Goal: Information Seeking & Learning: Learn about a topic

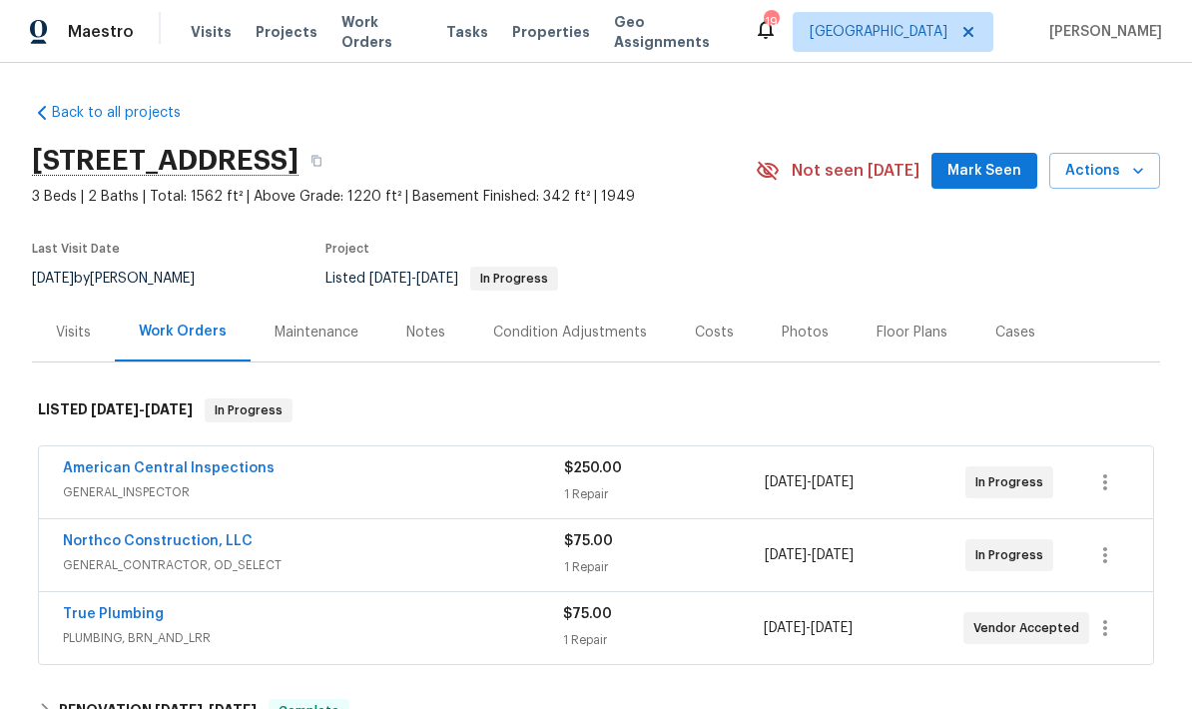
click at [79, 336] on div "Visits" at bounding box center [73, 332] width 35 height 20
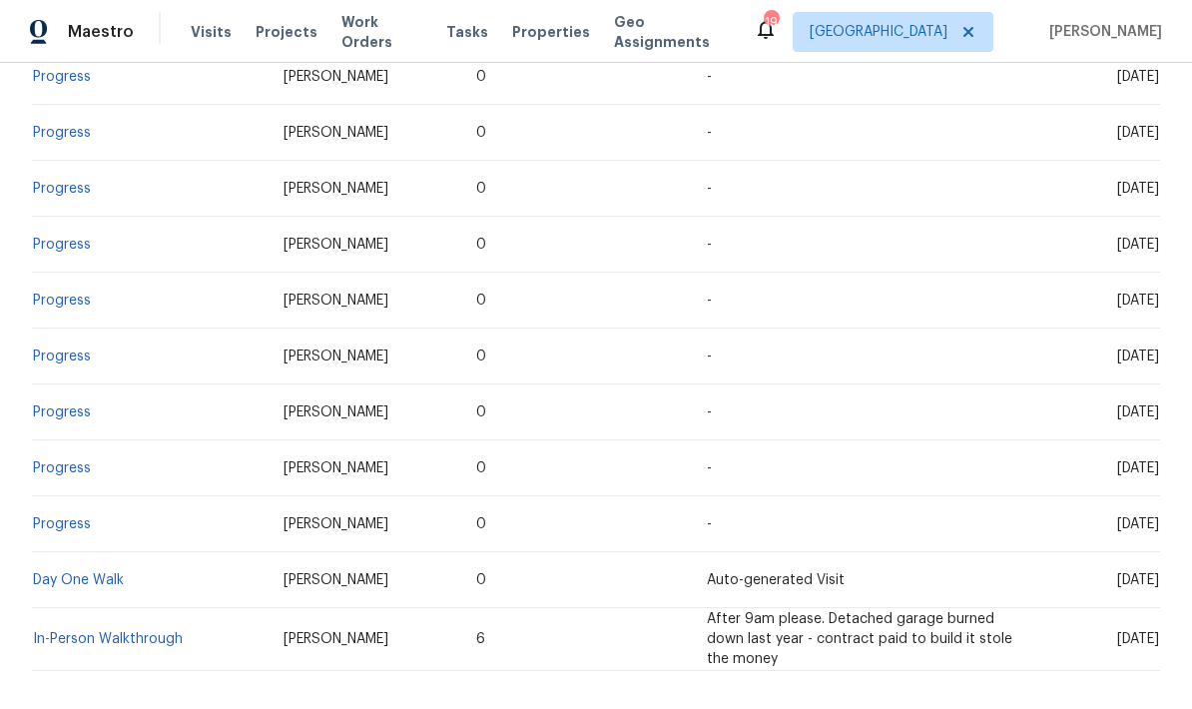
scroll to position [3106, 0]
click at [157, 634] on link "In-Person Walkthrough" at bounding box center [108, 641] width 150 height 14
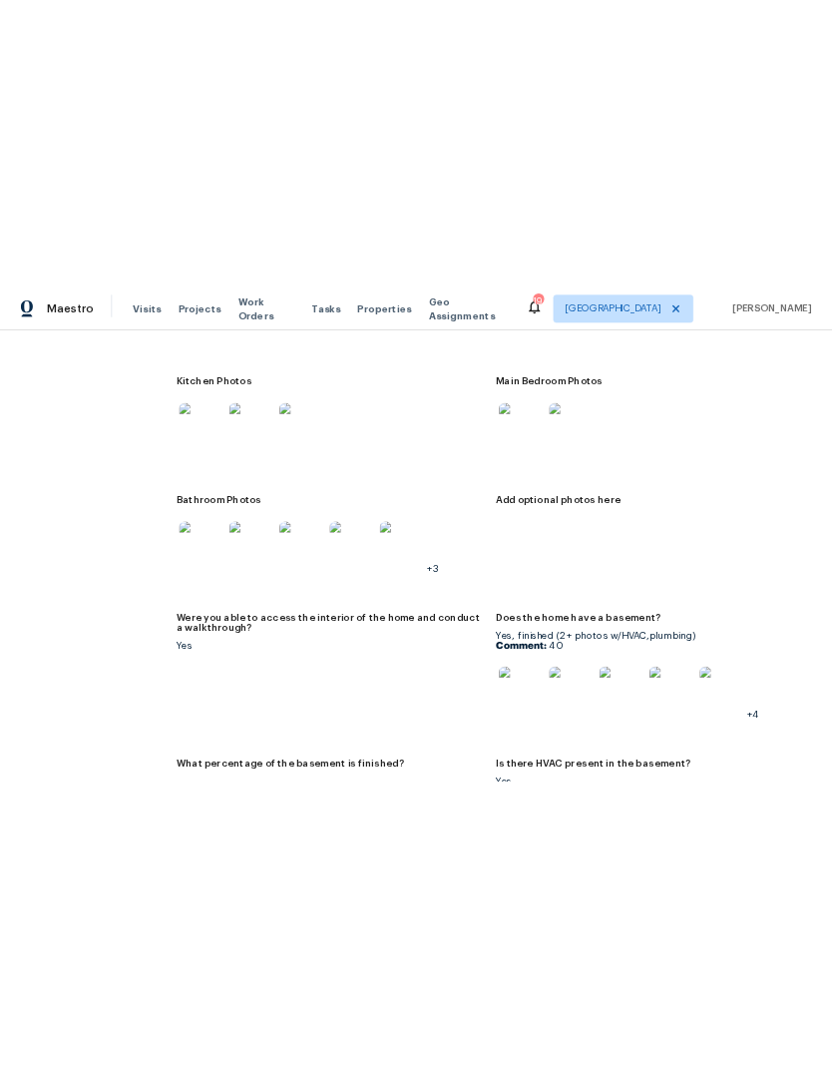
scroll to position [2431, 0]
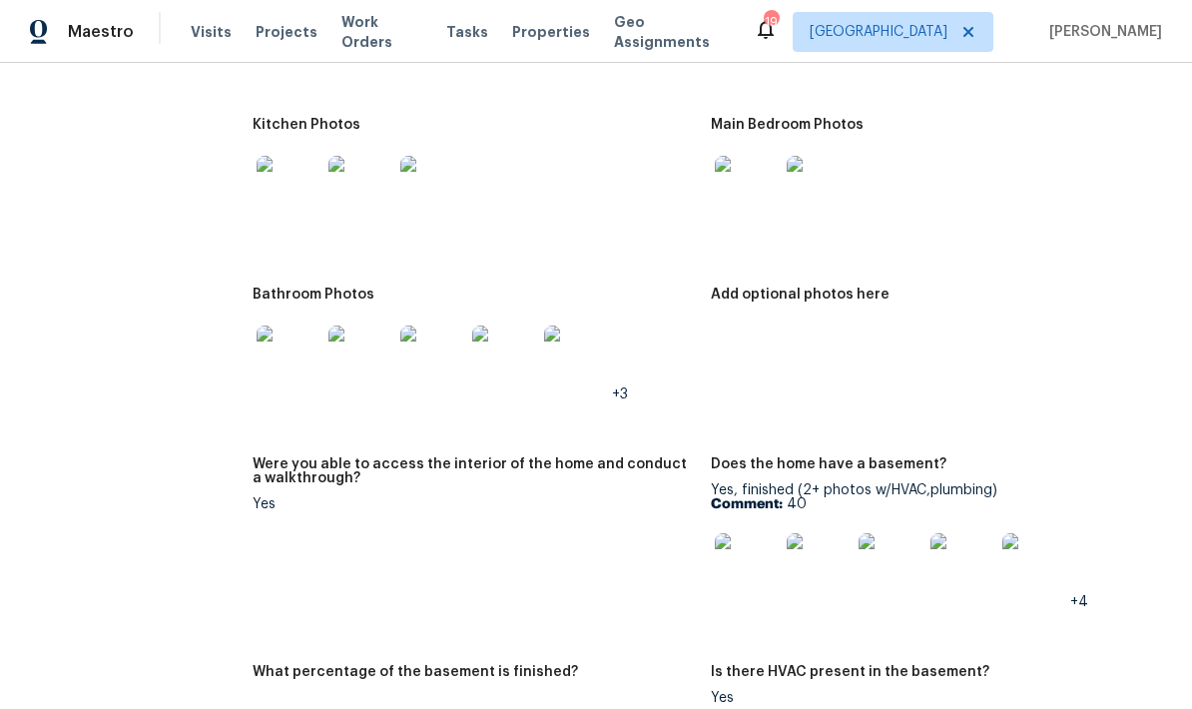
click at [770, 564] on img at bounding box center [747, 565] width 64 height 64
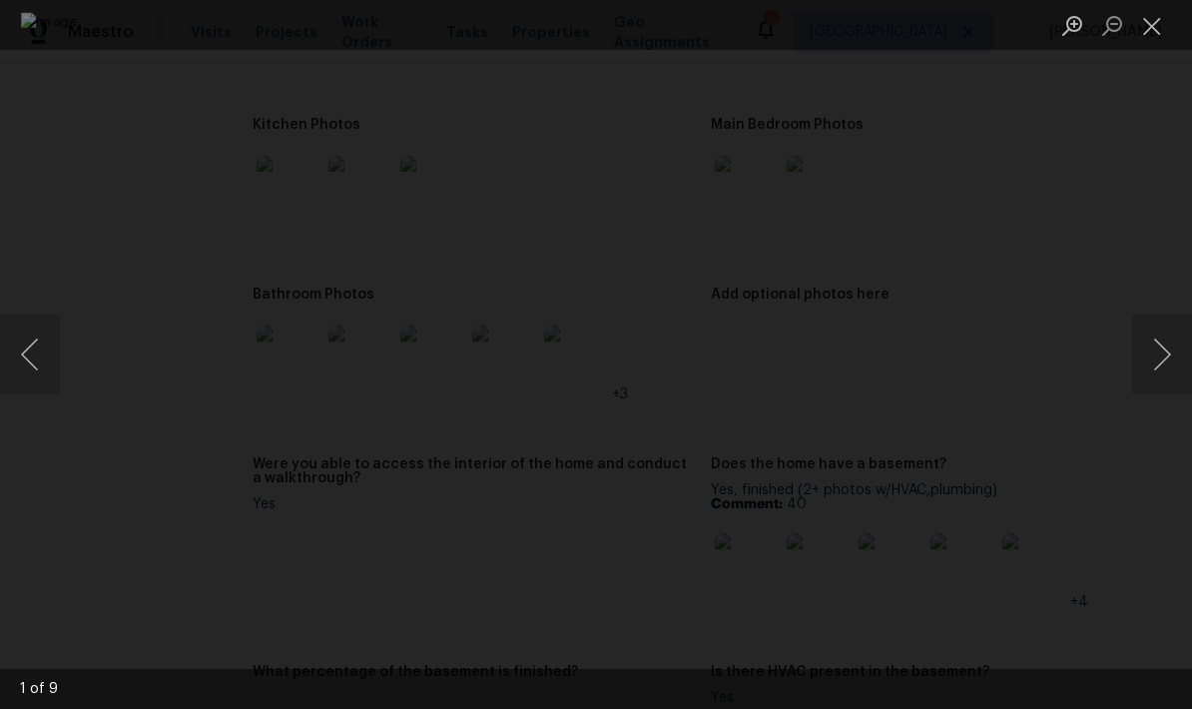
click at [1165, 358] on button "Next image" at bounding box center [1162, 354] width 60 height 80
click at [1163, 357] on button "Next image" at bounding box center [1162, 354] width 60 height 80
click at [1167, 357] on button "Next image" at bounding box center [1162, 354] width 60 height 80
click at [1166, 357] on button "Next image" at bounding box center [1162, 354] width 60 height 80
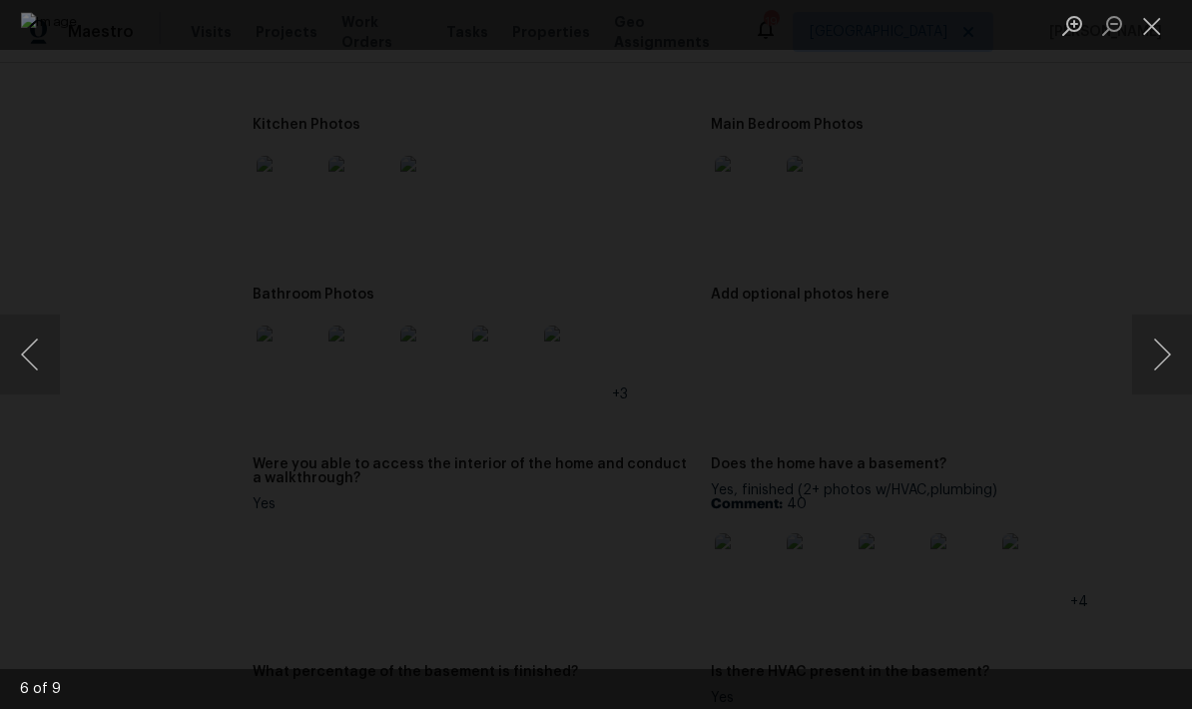
click at [1165, 344] on button "Next image" at bounding box center [1162, 354] width 60 height 80
click at [1167, 365] on button "Next image" at bounding box center [1162, 354] width 60 height 80
click at [1169, 373] on button "Next image" at bounding box center [1162, 354] width 60 height 80
click at [44, 353] on button "Previous image" at bounding box center [30, 354] width 60 height 80
click at [1165, 373] on button "Next image" at bounding box center [1162, 354] width 60 height 80
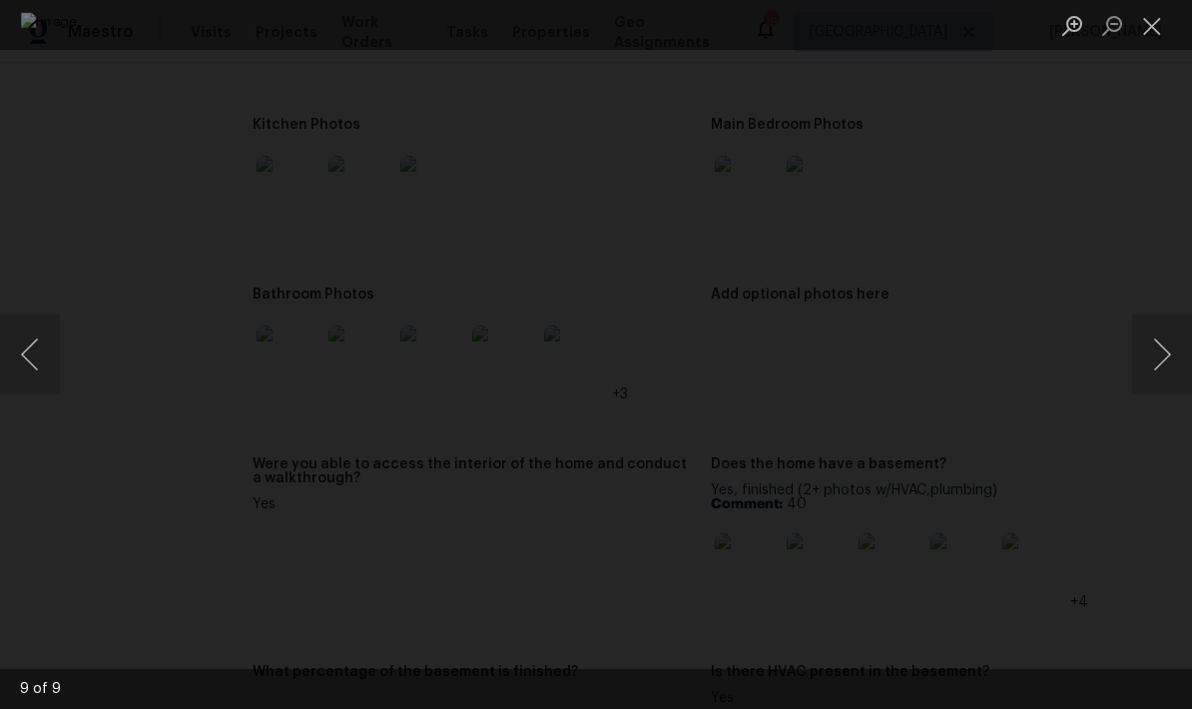
click at [1165, 372] on button "Next image" at bounding box center [1162, 354] width 60 height 80
click at [1168, 371] on button "Next image" at bounding box center [1162, 354] width 60 height 80
click at [1166, 366] on button "Next image" at bounding box center [1162, 354] width 60 height 80
click at [1154, 366] on button "Next image" at bounding box center [1162, 354] width 60 height 80
click at [1169, 358] on button "Next image" at bounding box center [1162, 354] width 60 height 80
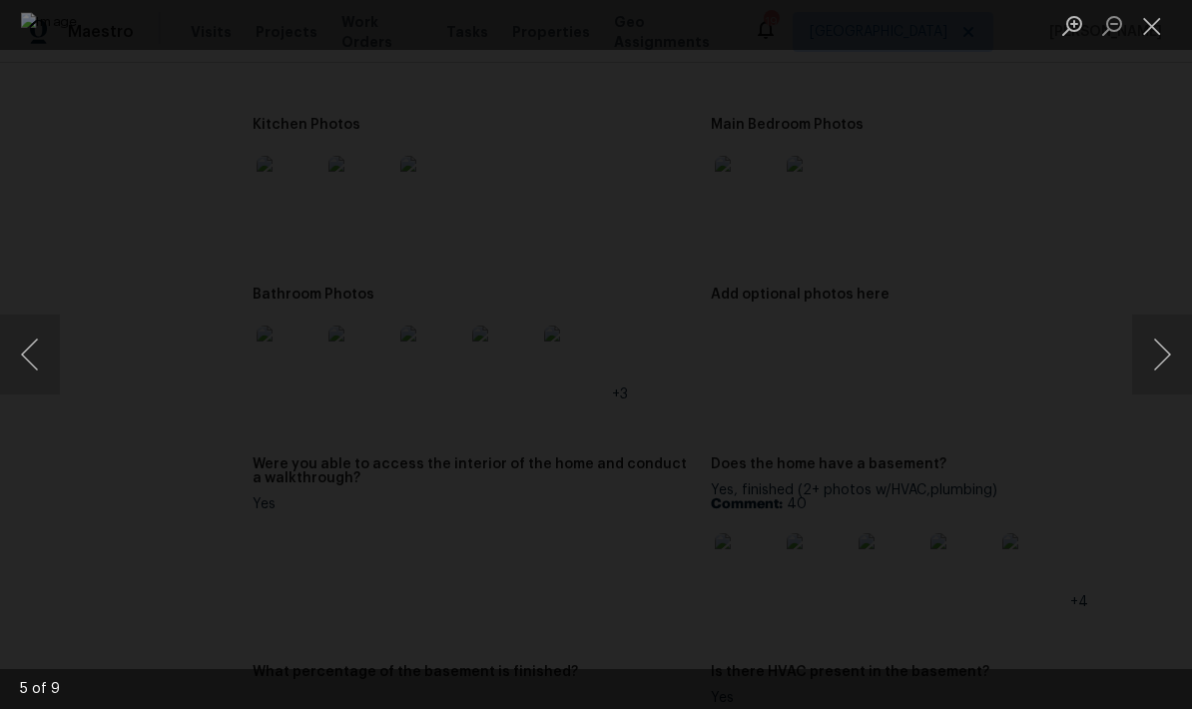
click at [1154, 31] on button "Close lightbox" at bounding box center [1152, 25] width 40 height 35
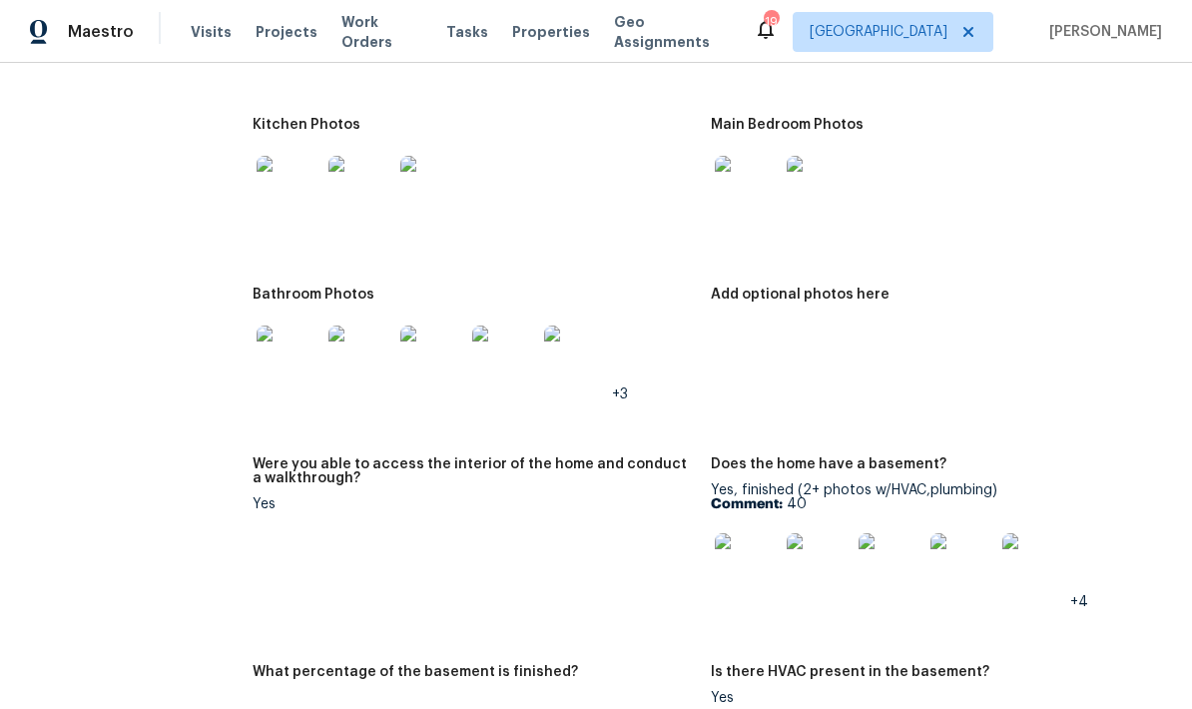
click at [288, 210] on img at bounding box center [288, 188] width 64 height 64
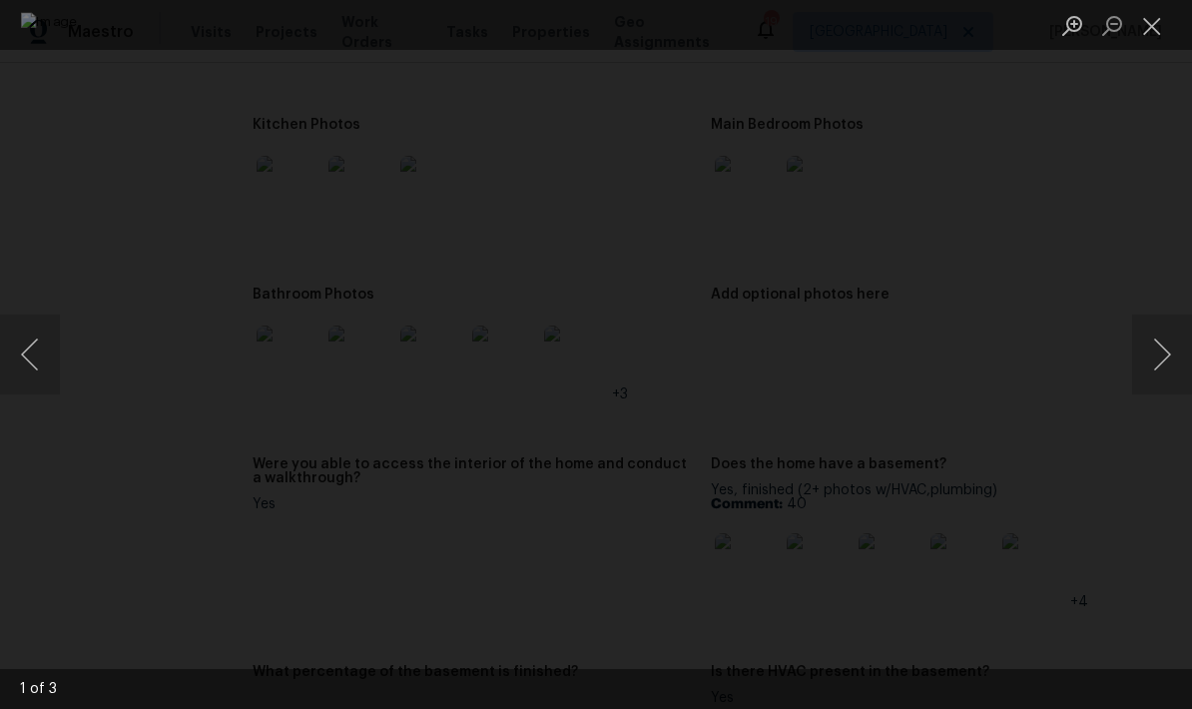
click at [1156, 364] on button "Next image" at bounding box center [1162, 354] width 60 height 80
click at [1159, 365] on button "Next image" at bounding box center [1162, 354] width 60 height 80
click at [1153, 360] on button "Next image" at bounding box center [1162, 354] width 60 height 80
click at [1150, 351] on button "Next image" at bounding box center [1162, 354] width 60 height 80
click at [1151, 358] on button "Next image" at bounding box center [1162, 354] width 60 height 80
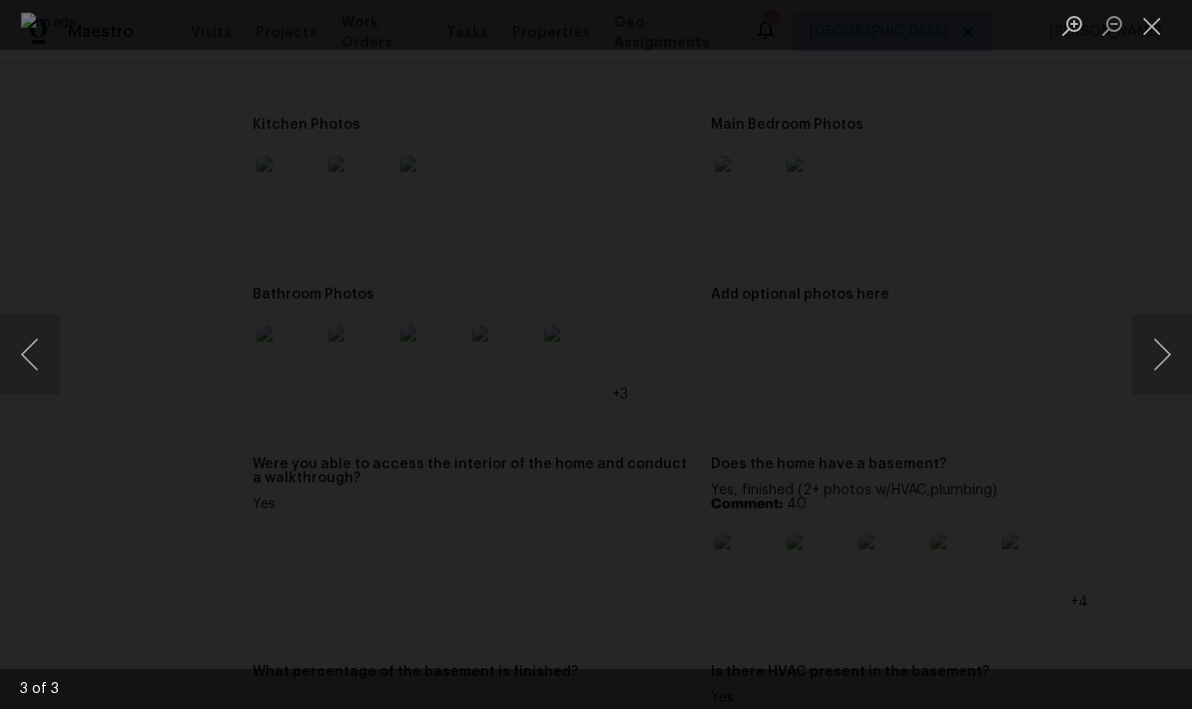
click at [1150, 358] on button "Next image" at bounding box center [1162, 354] width 60 height 80
click at [1145, 42] on button "Close lightbox" at bounding box center [1152, 25] width 40 height 35
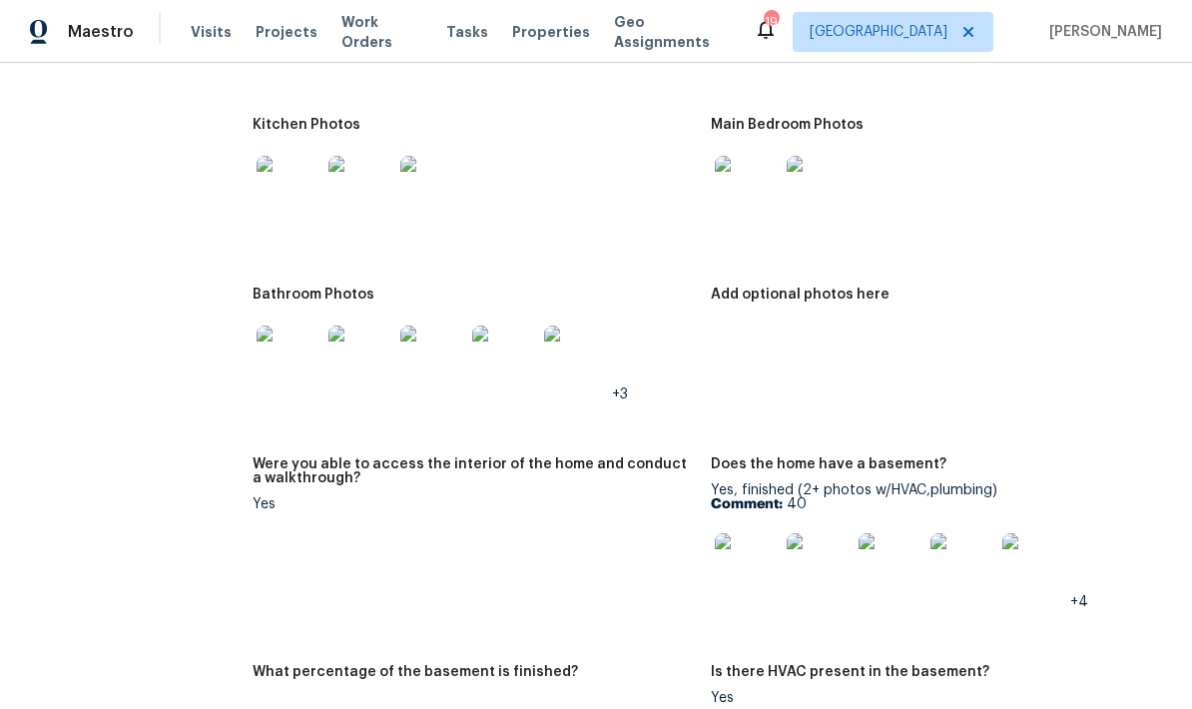
click at [759, 569] on img at bounding box center [747, 565] width 64 height 64
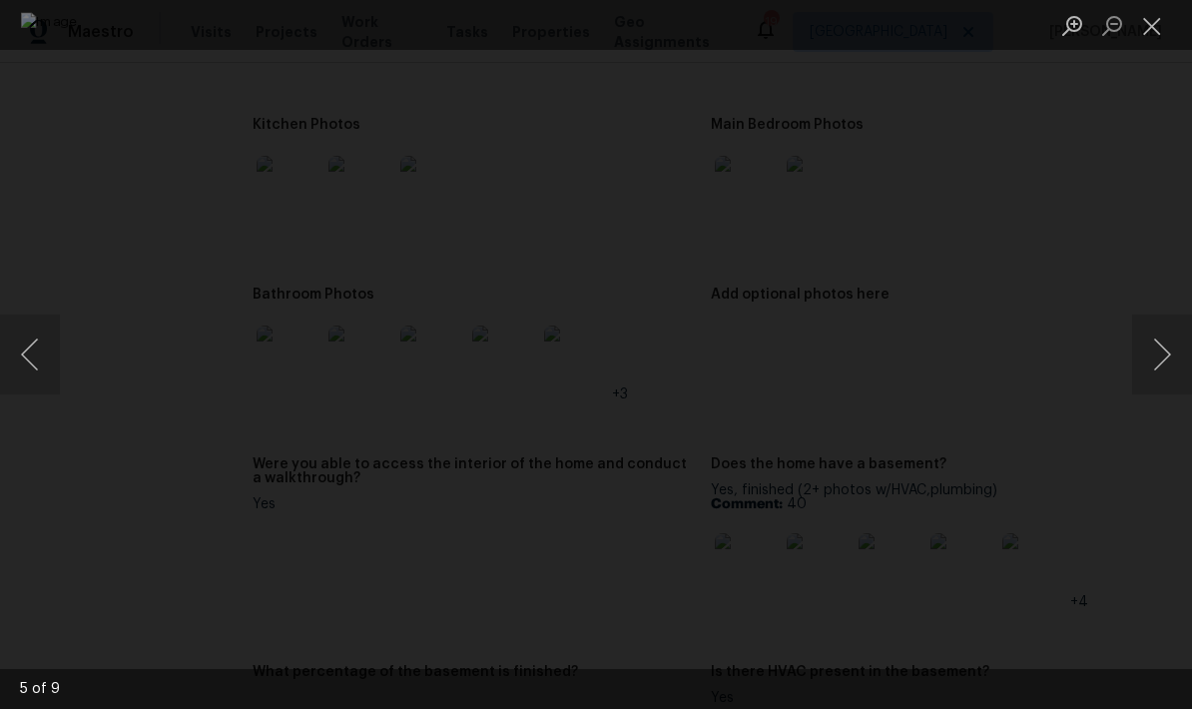
click at [1155, 364] on button "Next image" at bounding box center [1162, 354] width 60 height 80
click at [1159, 357] on button "Next image" at bounding box center [1162, 354] width 60 height 80
click at [1156, 354] on button "Next image" at bounding box center [1162, 354] width 60 height 80
click at [1157, 359] on button "Next image" at bounding box center [1162, 354] width 60 height 80
click at [1165, 357] on button "Next image" at bounding box center [1162, 354] width 60 height 80
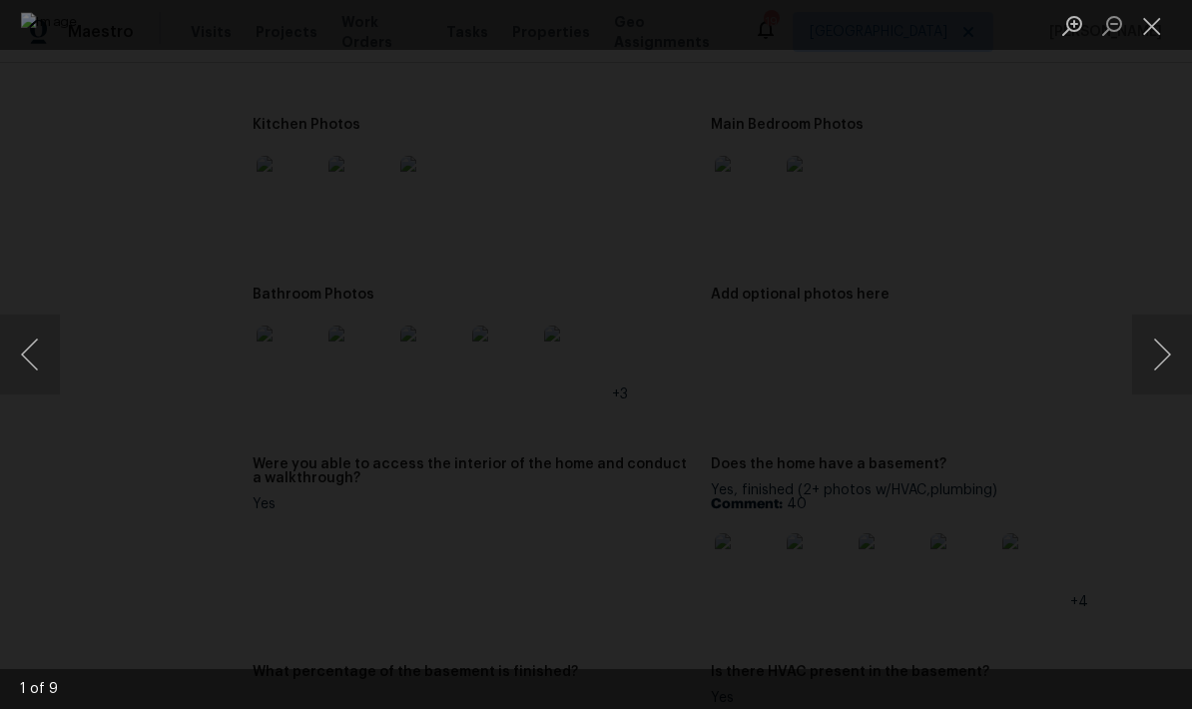
click at [1158, 359] on button "Next image" at bounding box center [1162, 354] width 60 height 80
click at [1164, 352] on button "Next image" at bounding box center [1162, 354] width 60 height 80
click at [1159, 359] on button "Next image" at bounding box center [1162, 354] width 60 height 80
click at [1151, 363] on button "Next image" at bounding box center [1162, 354] width 60 height 80
click at [1150, 363] on button "Next image" at bounding box center [1162, 354] width 60 height 80
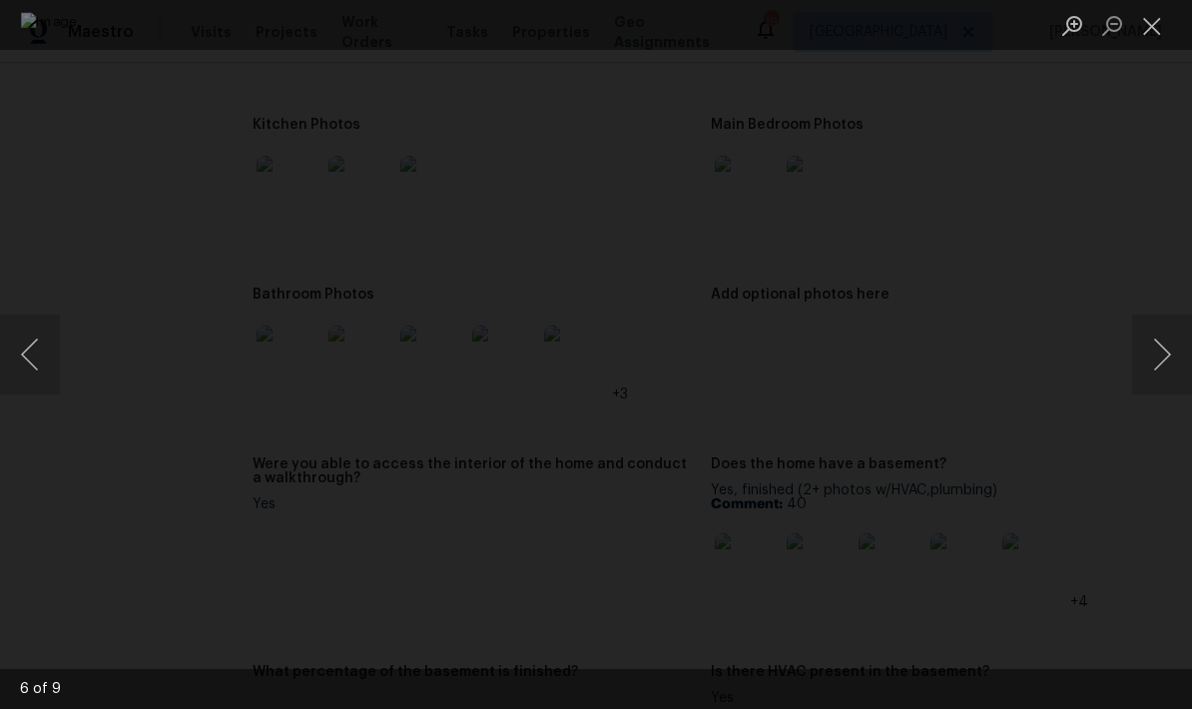
click at [1147, 366] on button "Next image" at bounding box center [1162, 354] width 60 height 80
click at [1154, 360] on button "Next image" at bounding box center [1162, 354] width 60 height 80
click at [1155, 362] on button "Next image" at bounding box center [1162, 354] width 60 height 80
click at [1156, 371] on button "Next image" at bounding box center [1162, 354] width 60 height 80
click at [1157, 28] on button "Close lightbox" at bounding box center [1152, 25] width 40 height 35
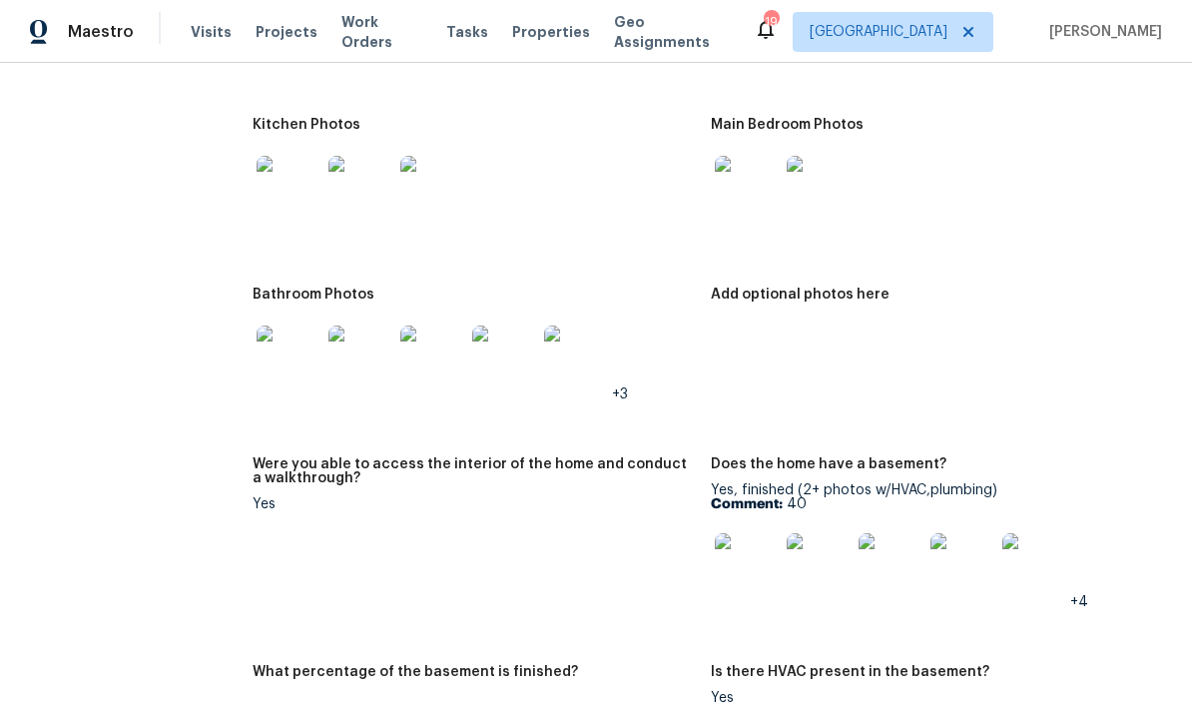
click at [278, 361] on img at bounding box center [288, 357] width 64 height 64
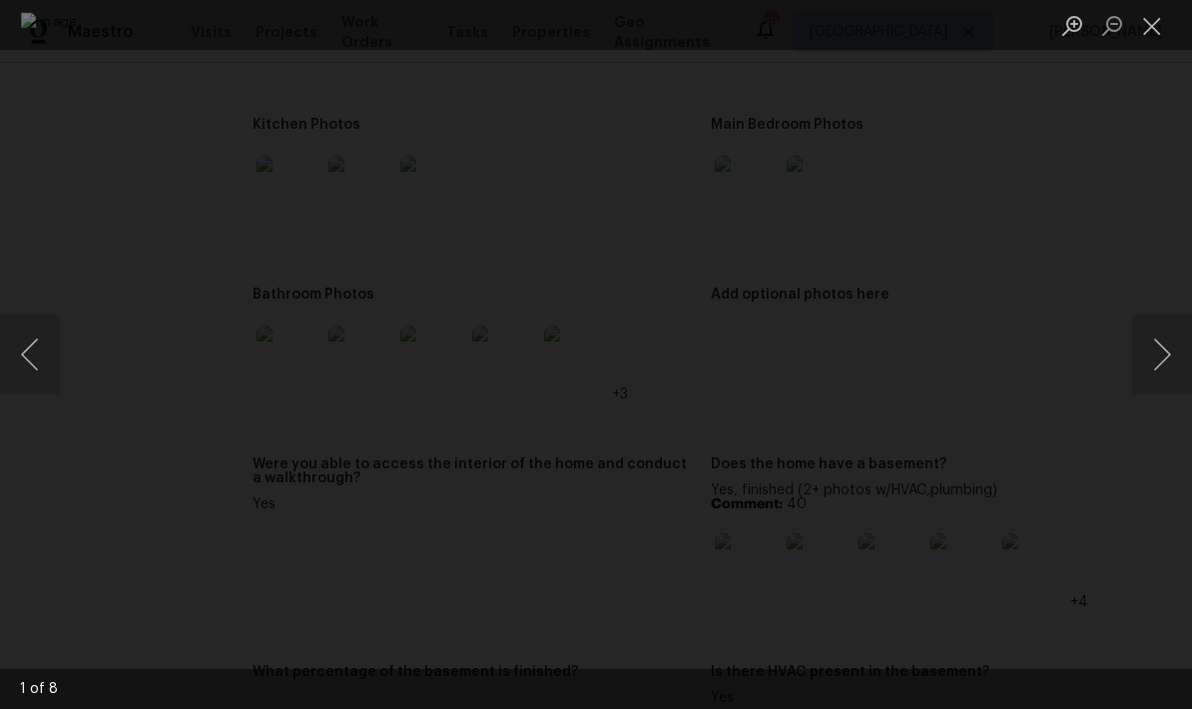
click at [1160, 366] on button "Next image" at bounding box center [1162, 354] width 60 height 80
click at [1154, 376] on button "Next image" at bounding box center [1162, 354] width 60 height 80
click at [1158, 376] on button "Next image" at bounding box center [1162, 354] width 60 height 80
click at [1157, 379] on button "Next image" at bounding box center [1162, 354] width 60 height 80
click at [1156, 384] on button "Next image" at bounding box center [1162, 354] width 60 height 80
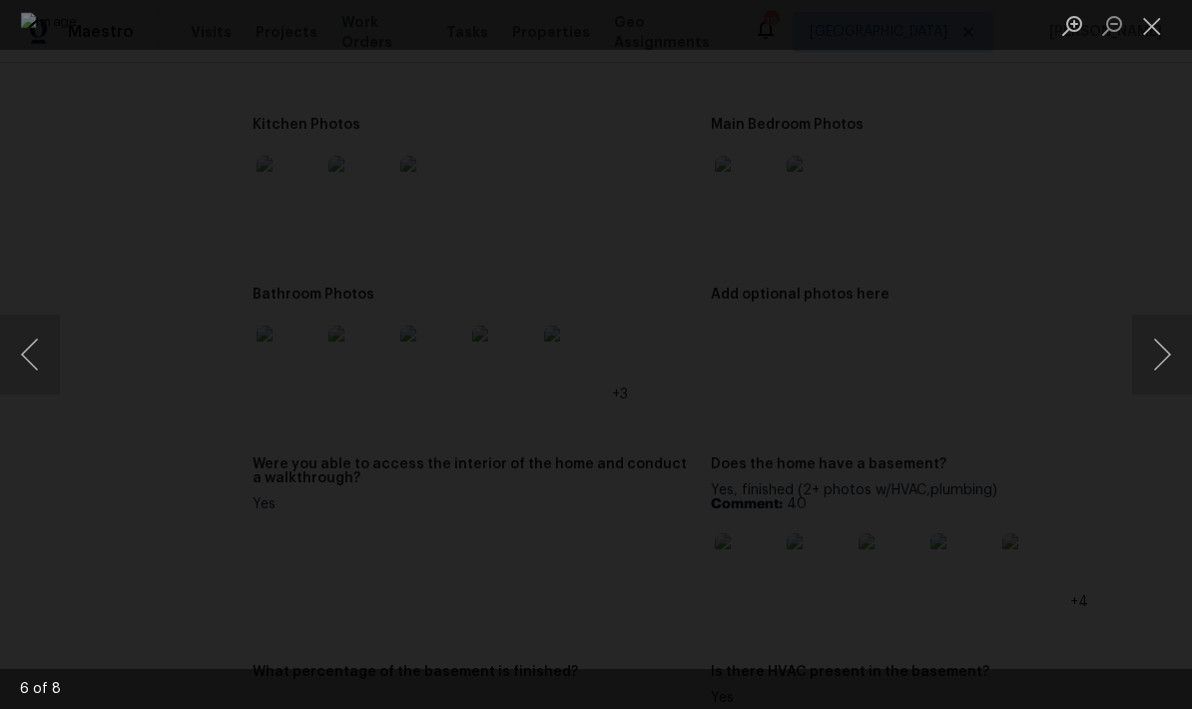
click at [1148, 393] on button "Next image" at bounding box center [1162, 354] width 60 height 80
click at [1152, 385] on button "Next image" at bounding box center [1162, 354] width 60 height 80
click at [1156, 361] on button "Next image" at bounding box center [1162, 354] width 60 height 80
click at [1150, 362] on button "Next image" at bounding box center [1162, 354] width 60 height 80
click at [1147, 365] on button "Next image" at bounding box center [1162, 354] width 60 height 80
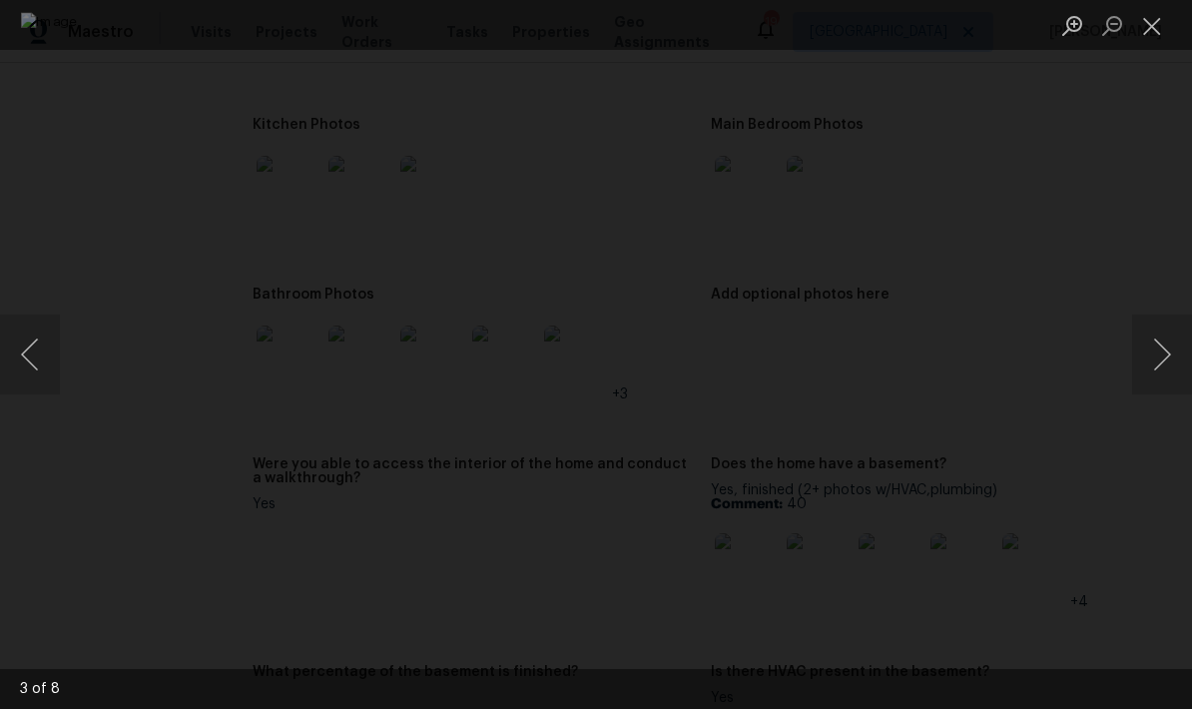
click at [1144, 366] on button "Next image" at bounding box center [1162, 354] width 60 height 80
click at [1149, 367] on button "Next image" at bounding box center [1162, 354] width 60 height 80
click at [1144, 375] on button "Next image" at bounding box center [1162, 354] width 60 height 80
click at [48, 340] on button "Previous image" at bounding box center [30, 354] width 60 height 80
click at [52, 354] on button "Previous image" at bounding box center [30, 354] width 60 height 80
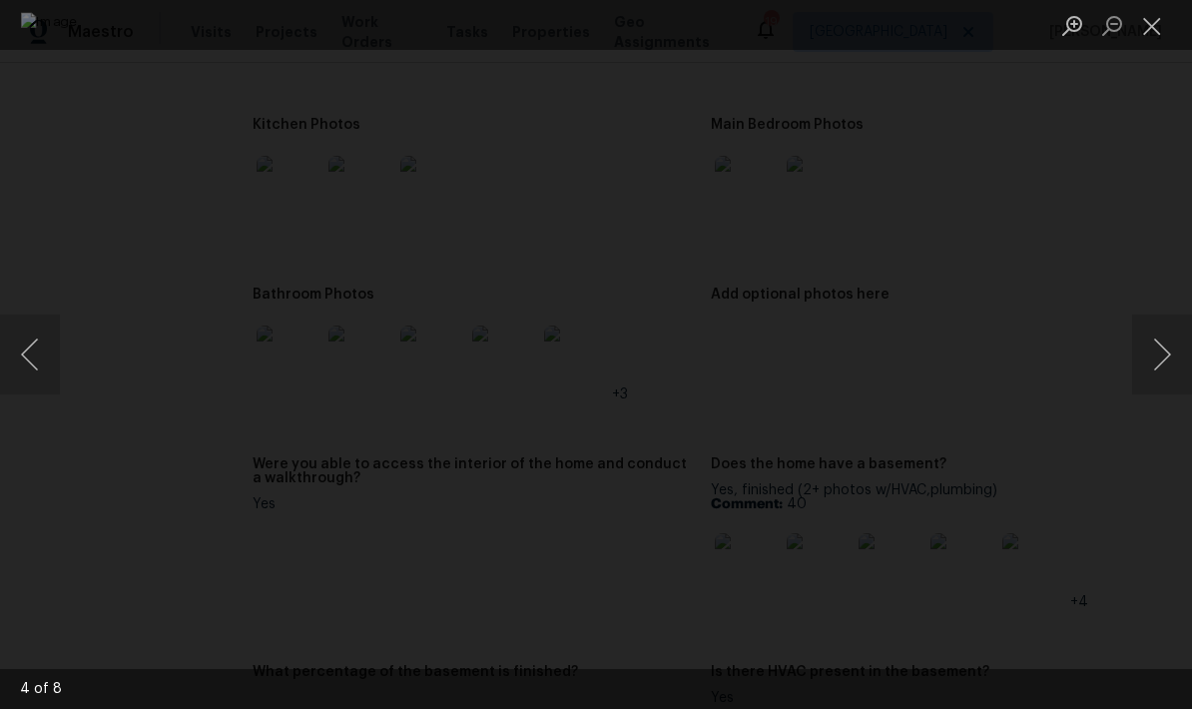
click at [25, 352] on button "Previous image" at bounding box center [30, 354] width 60 height 80
click at [1125, 130] on div "Lightbox" at bounding box center [596, 354] width 1192 height 709
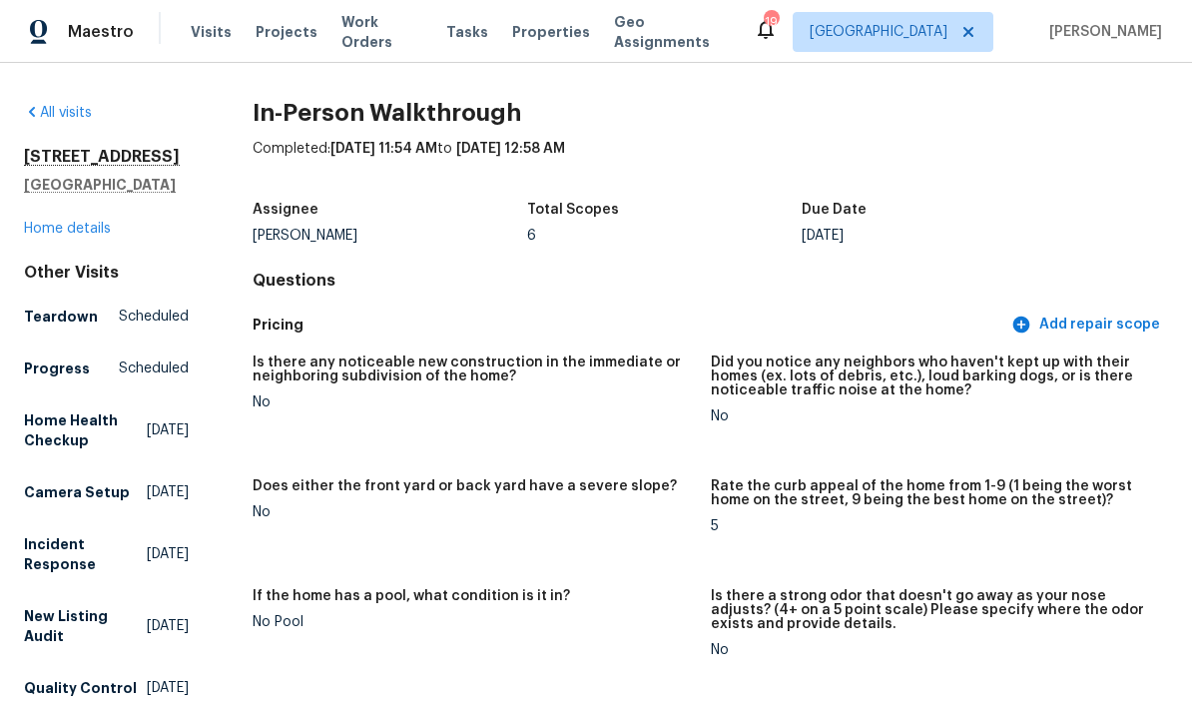
scroll to position [0, 0]
click at [95, 224] on link "Home details" at bounding box center [67, 229] width 87 height 14
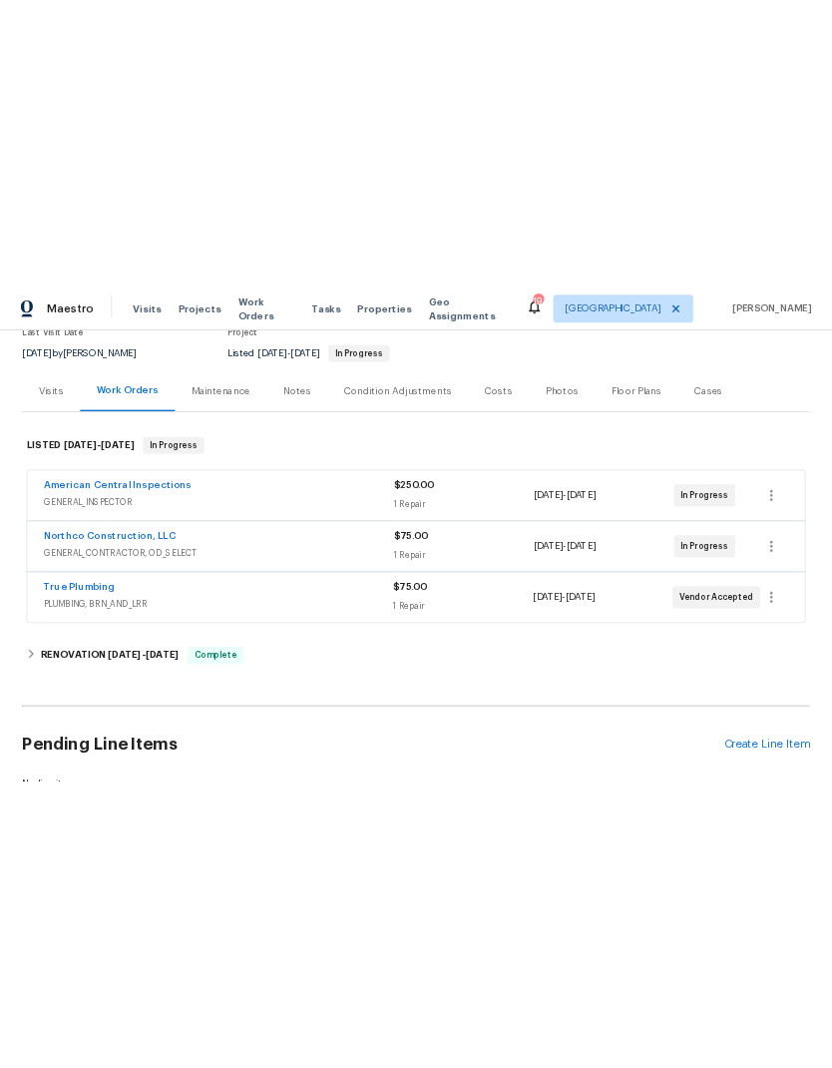
scroll to position [184, 0]
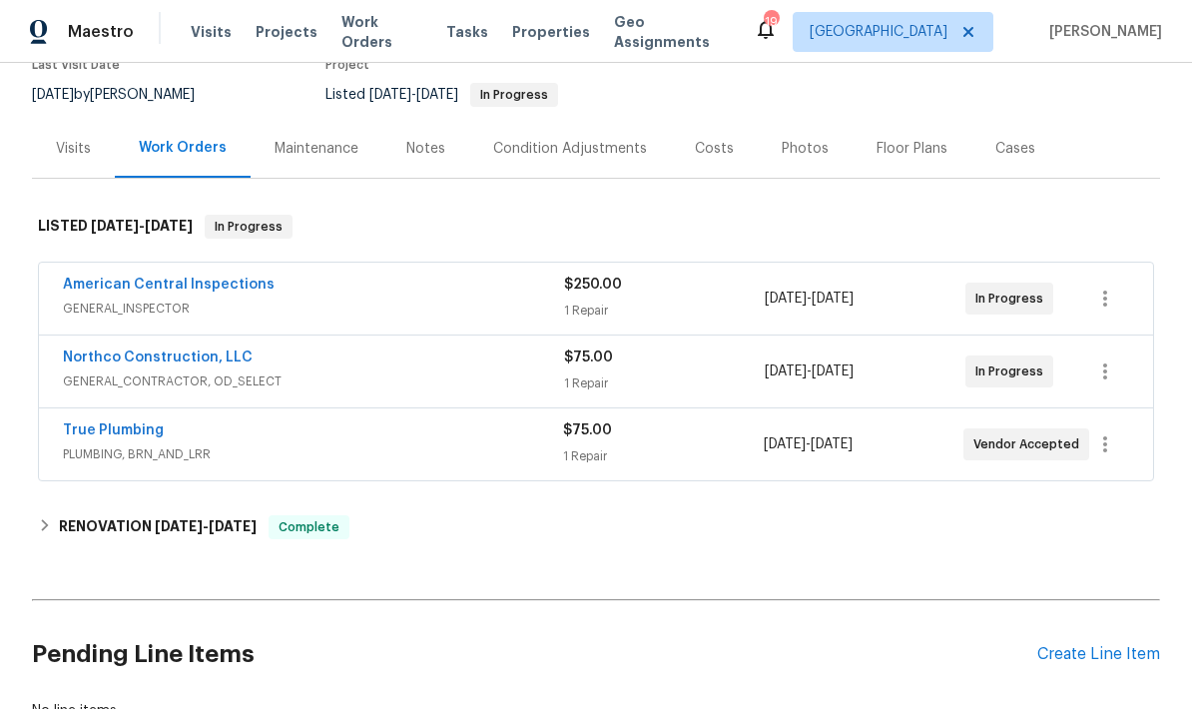
click at [144, 431] on link "True Plumbing" at bounding box center [113, 430] width 101 height 14
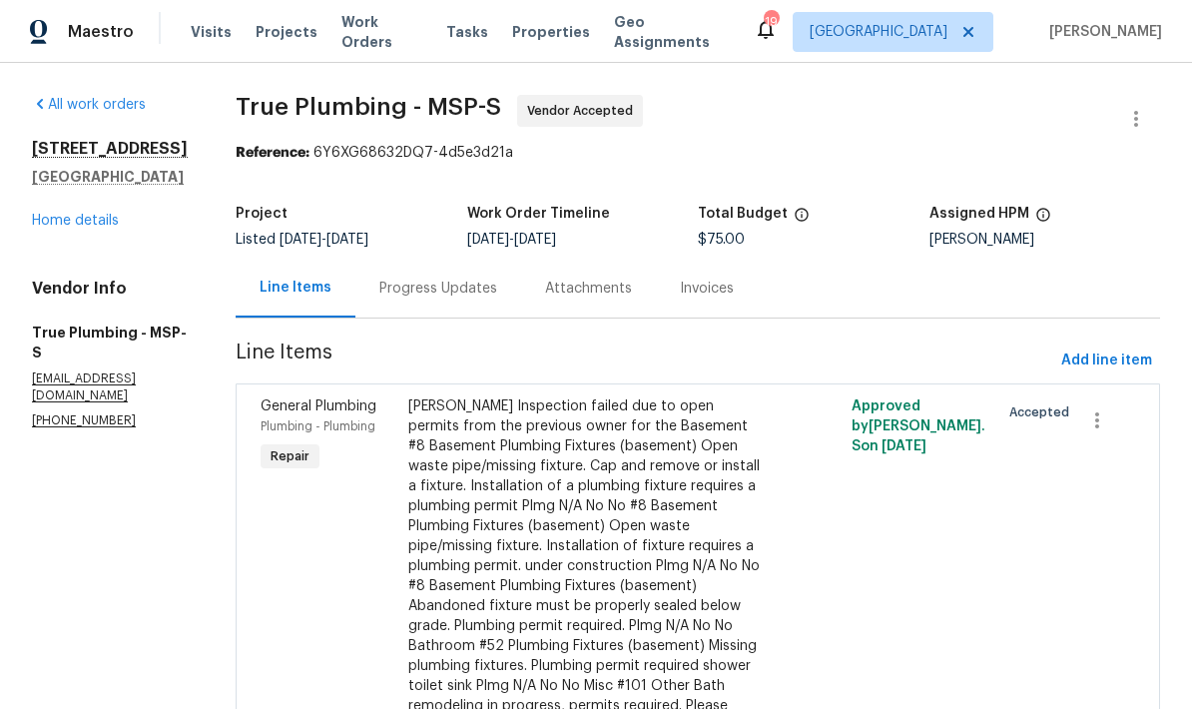
click at [103, 223] on link "Home details" at bounding box center [75, 221] width 87 height 14
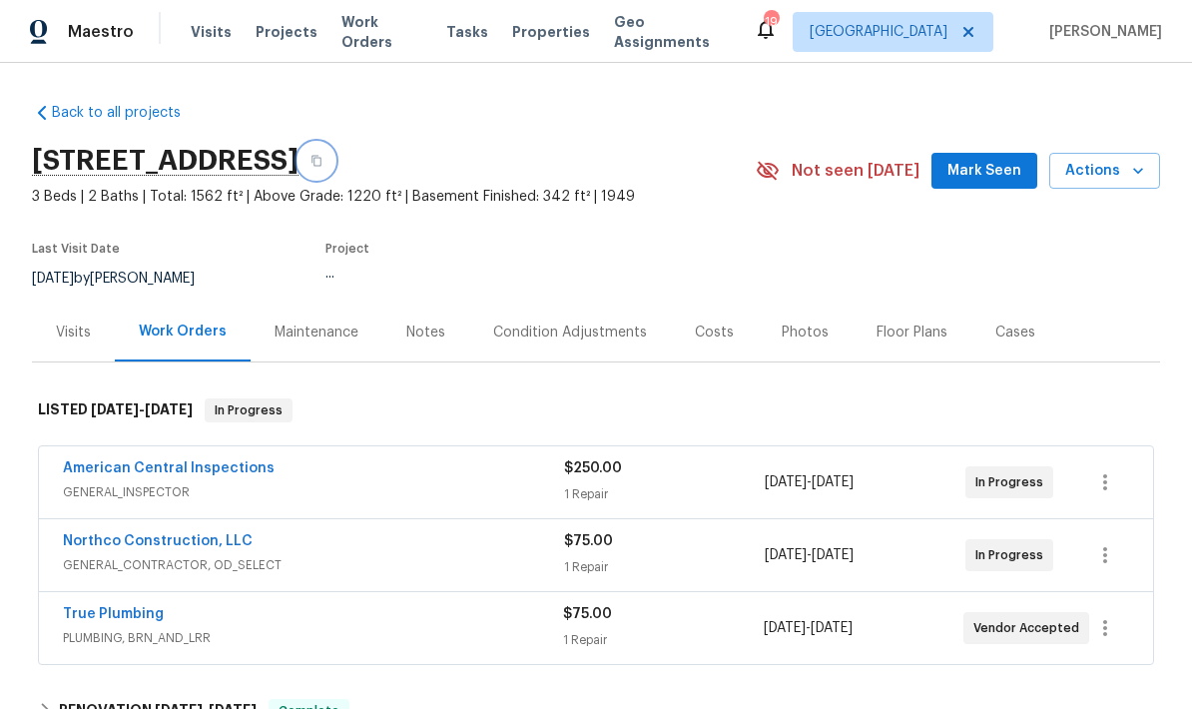
click at [334, 163] on button "button" at bounding box center [316, 161] width 36 height 36
